Goal: Task Accomplishment & Management: Use online tool/utility

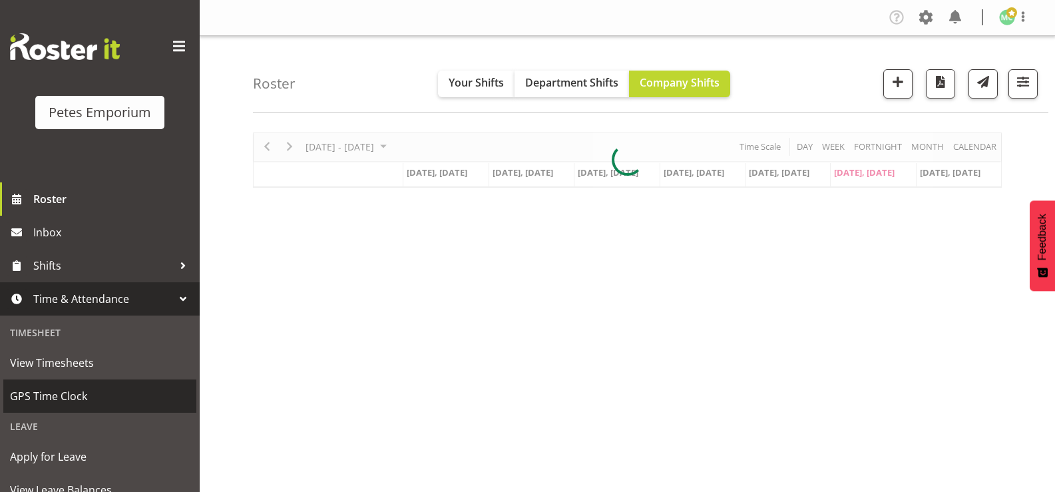
click at [43, 387] on span "GPS Time Clock" at bounding box center [100, 396] width 180 height 20
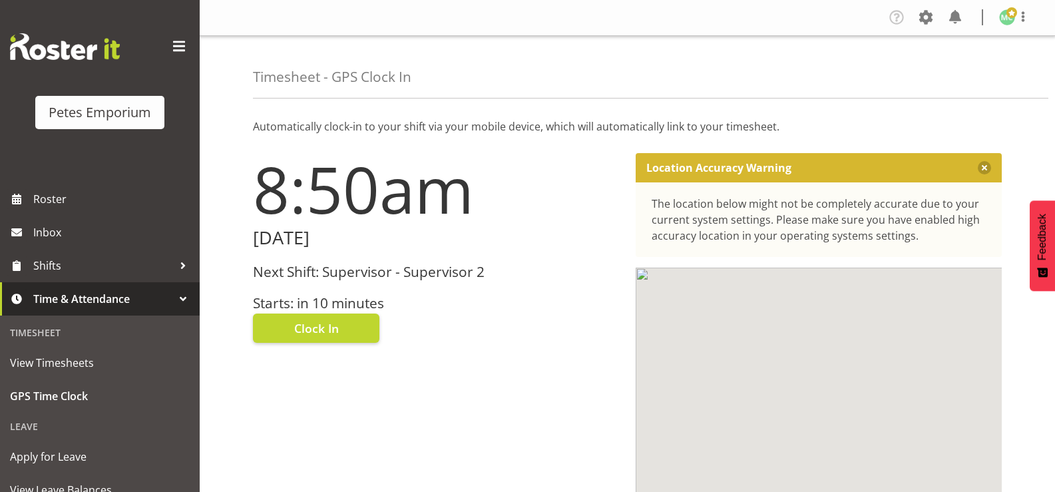
click at [290, 300] on h3 "Starts: in 10 minutes" at bounding box center [436, 303] width 367 height 15
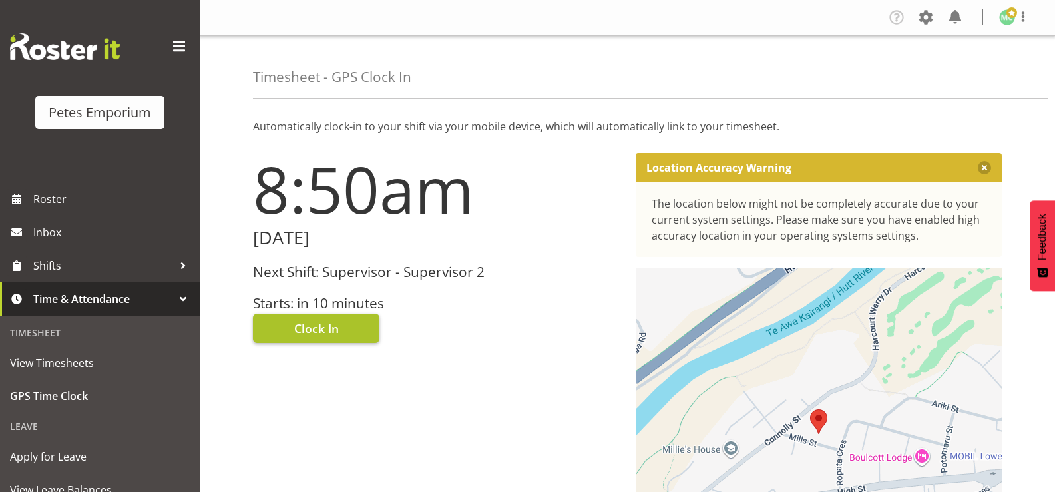
click at [354, 326] on button "Clock In" at bounding box center [316, 328] width 126 height 29
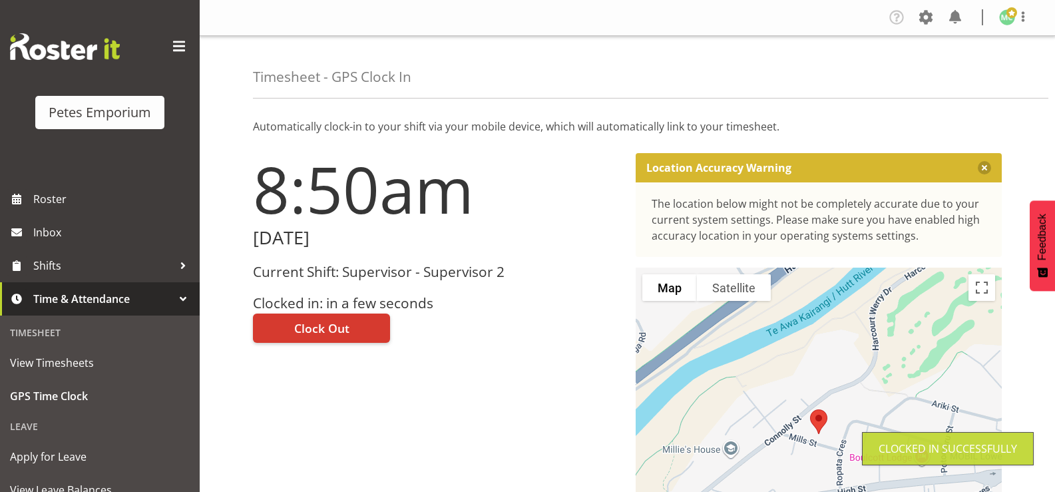
click at [1014, 25] on figure at bounding box center [1007, 17] width 16 height 16
click at [997, 70] on link "Log Out" at bounding box center [967, 70] width 128 height 24
